Goal: Transaction & Acquisition: Purchase product/service

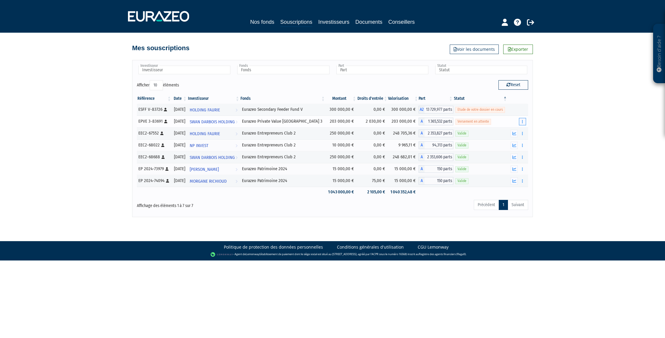
click at [521, 121] on button "button" at bounding box center [522, 121] width 7 height 7
click at [498, 141] on link "Réaliser le versement" at bounding box center [502, 143] width 44 height 10
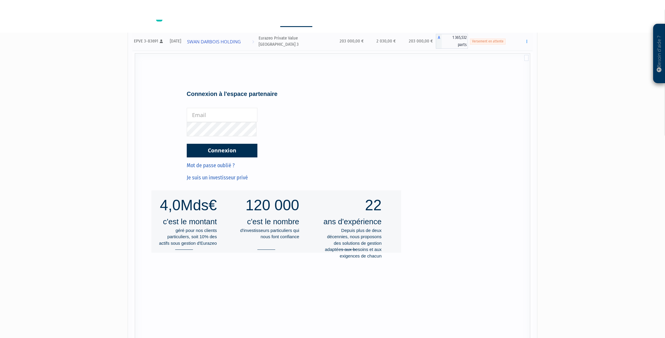
scroll to position [93, 0]
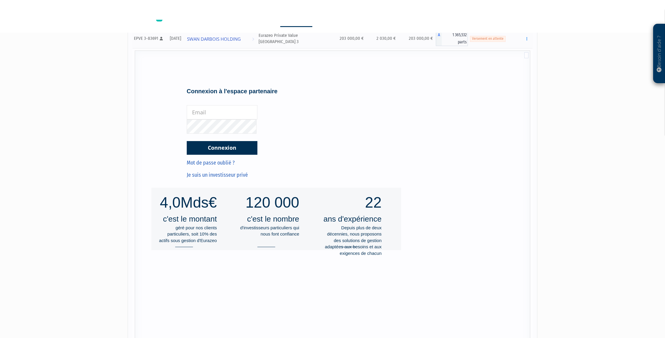
drag, startPoint x: 198, startPoint y: 108, endPoint x: 203, endPoint y: 111, distance: 5.6
click at [199, 108] on input "email" at bounding box center [222, 112] width 71 height 14
type input "r.dutour@a2m-gestion.fr"
click at [235, 150] on button "Connexion" at bounding box center [222, 148] width 71 height 14
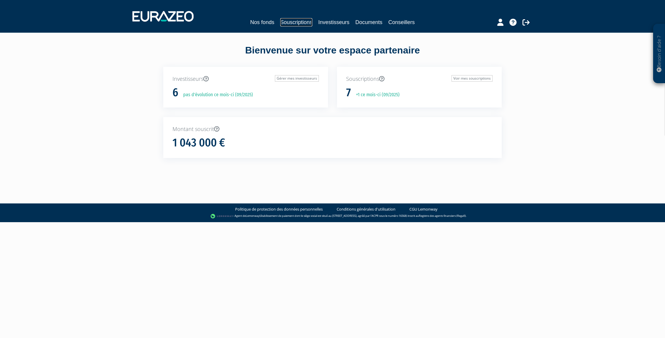
click at [304, 22] on link "Souscriptions" at bounding box center [296, 22] width 32 height 8
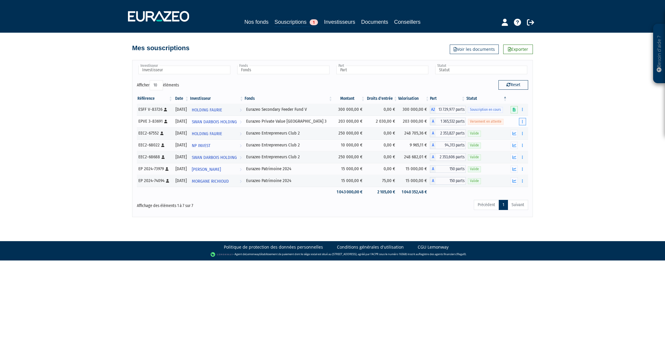
click at [520, 120] on button "button" at bounding box center [522, 121] width 7 height 7
click at [497, 142] on link "Réaliser le versement" at bounding box center [502, 143] width 44 height 10
